Goal: Find specific fact: Find specific fact

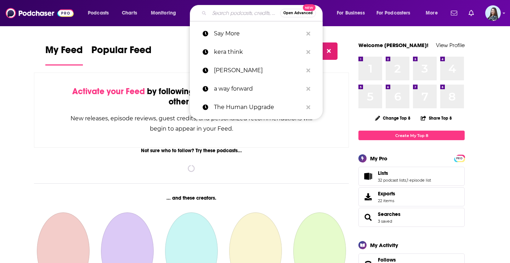
click at [235, 12] on input "Search podcasts, credits, & more..." at bounding box center [244, 12] width 71 height 11
paste input "538"
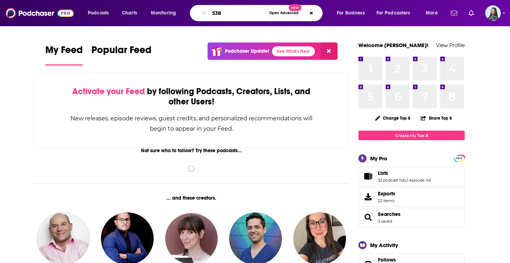
type input "538"
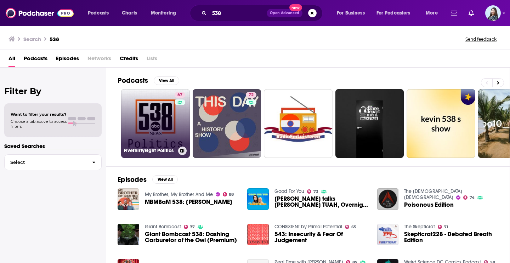
click at [171, 113] on link "67 FiveThirtyEight Politics" at bounding box center [155, 123] width 69 height 69
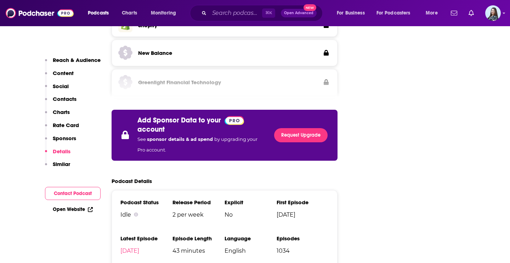
scroll to position [1391, 0]
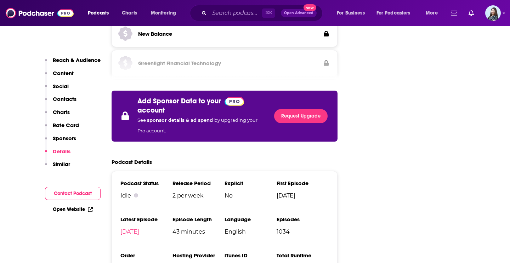
click at [245, 252] on li "iTunes ID 1077418457" at bounding box center [251, 264] width 52 height 25
click at [243, 263] on link "1077418457" at bounding box center [241, 268] width 32 height 7
